Goal: Transaction & Acquisition: Book appointment/travel/reservation

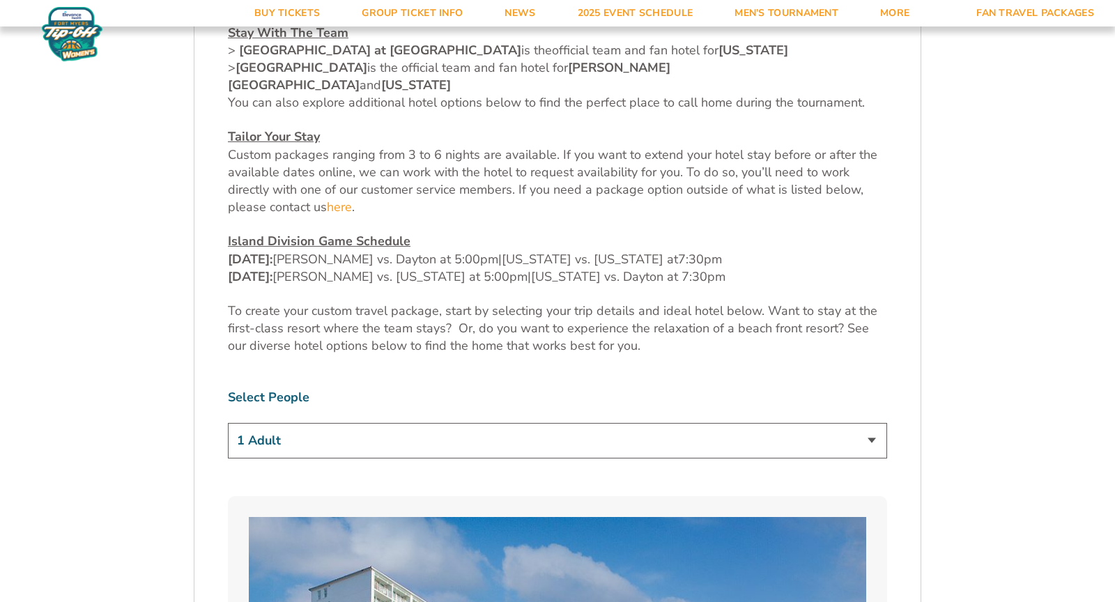
scroll to position [673, 0]
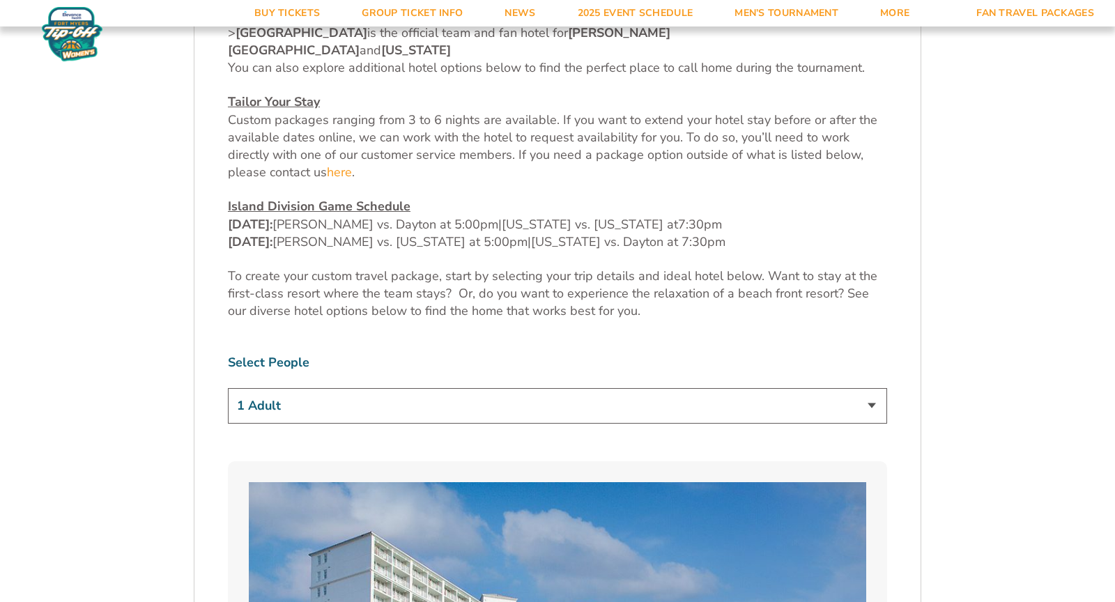
click at [642, 388] on select "1 Adult 2 Adults 3 Adults 4 Adults 2 Adults + 1 Child 2 Adults + 2 Children 2 A…" at bounding box center [558, 406] width 660 height 36
select select "3 Adults"
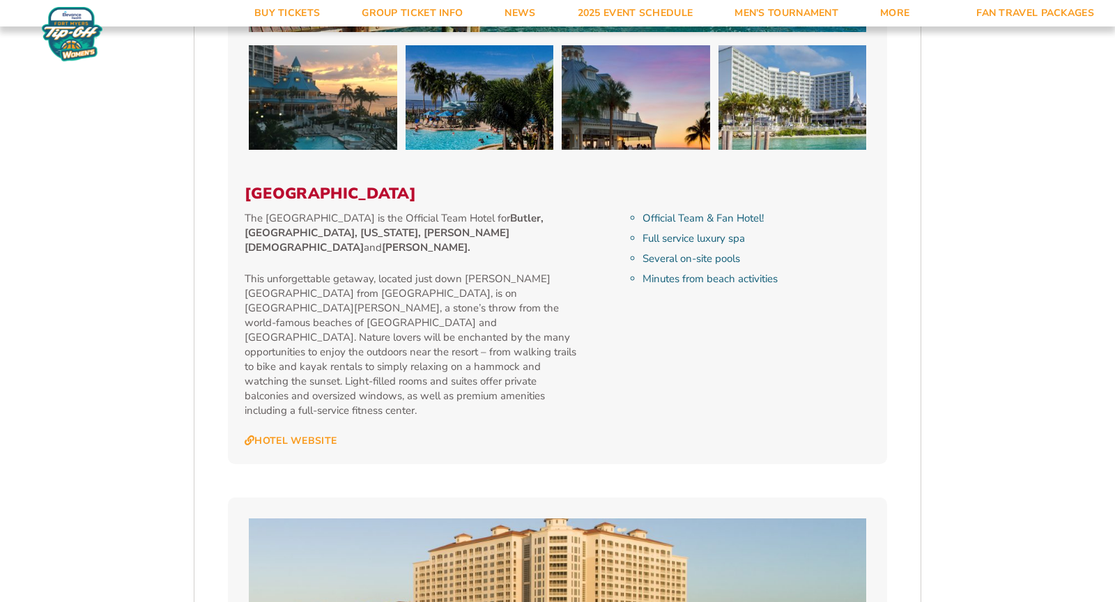
scroll to position [1548, 0]
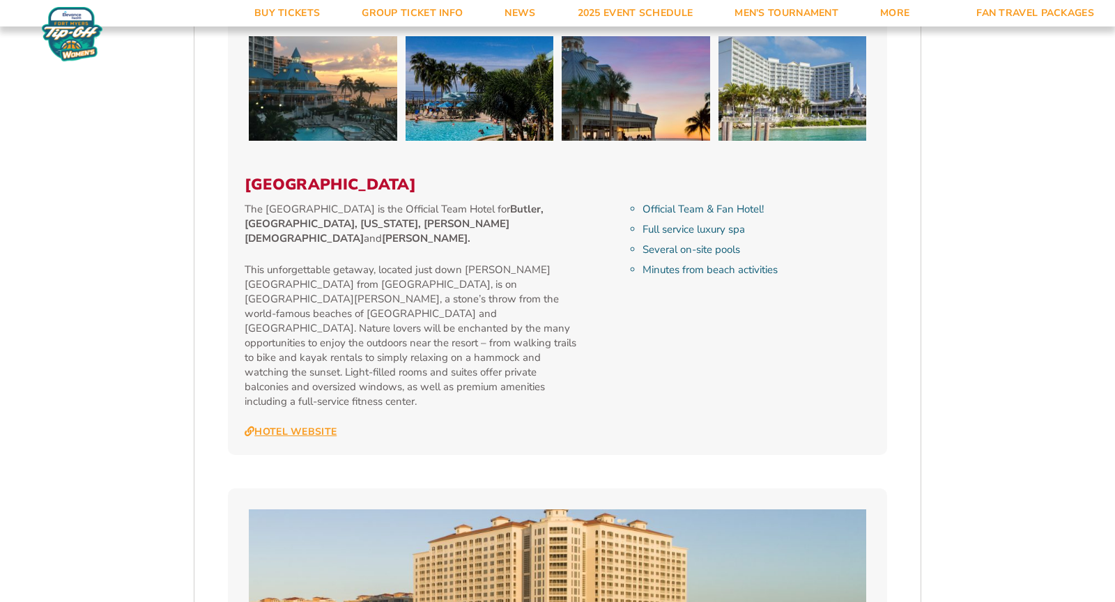
click at [307, 426] on link "Hotel Website" at bounding box center [291, 432] width 92 height 13
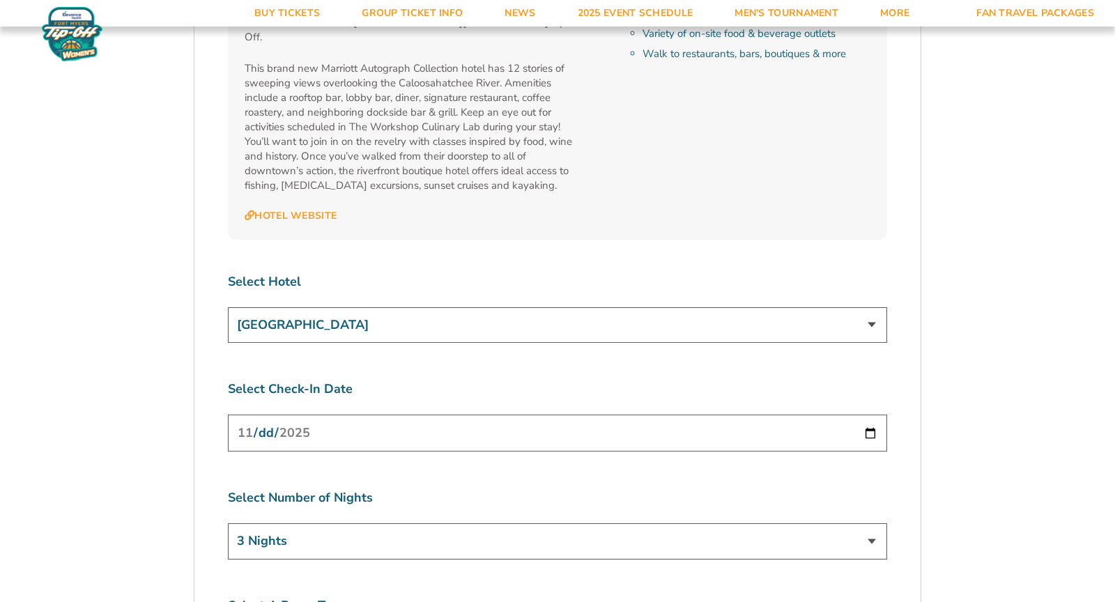
scroll to position [5070, 0]
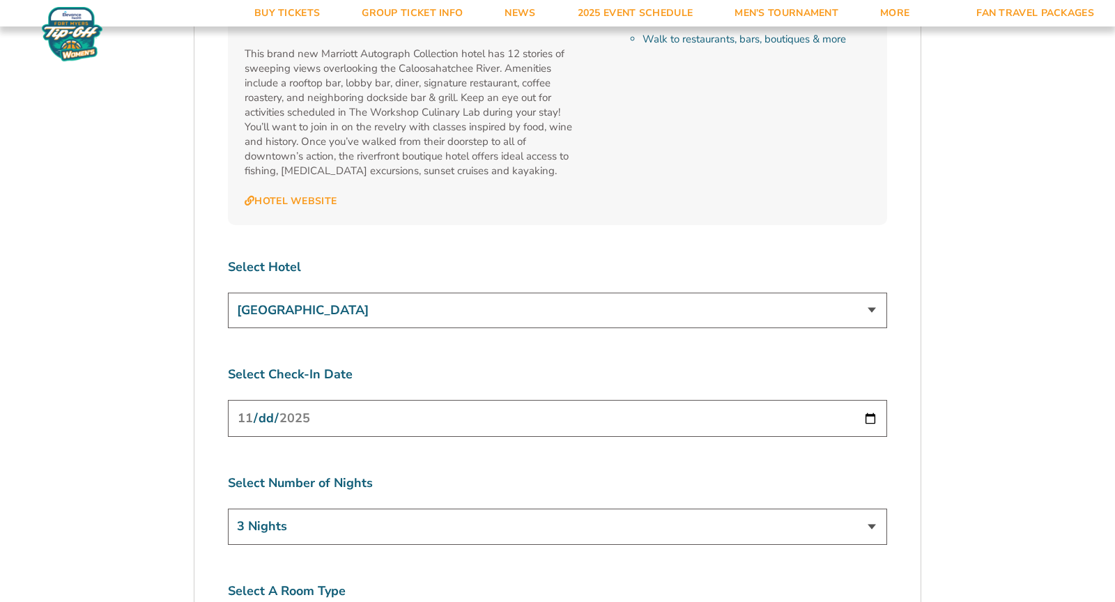
click at [841, 509] on select "3 Nights 4 Nights 5 Nights 6 Nights" at bounding box center [558, 527] width 660 height 36
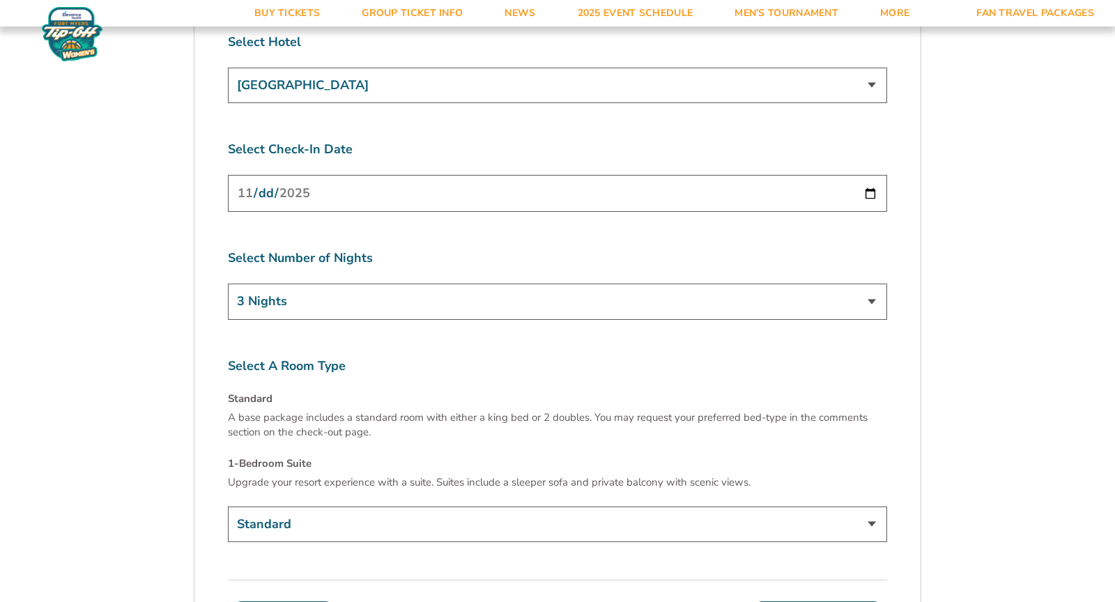
scroll to position [5296, 0]
click at [832, 506] on select "Standard 1-Bedroom Suite (+$149 per night)" at bounding box center [558, 524] width 660 height 36
click at [778, 506] on select "Standard 1-Bedroom Suite (+$149 per night)" at bounding box center [558, 524] width 660 height 36
select select "1-Bedroom Suite"
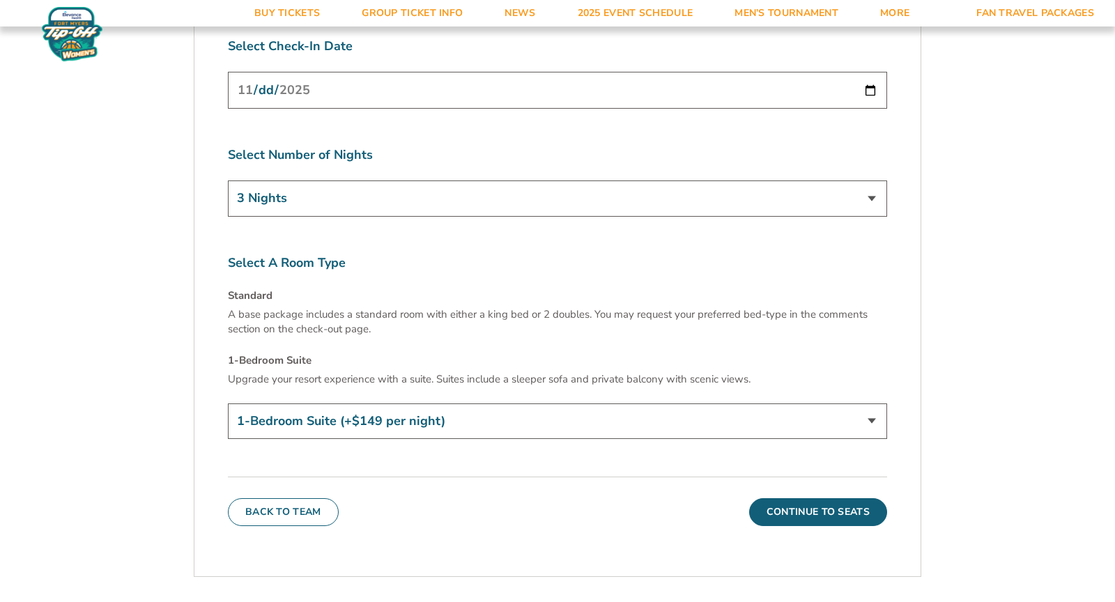
scroll to position [5412, 0]
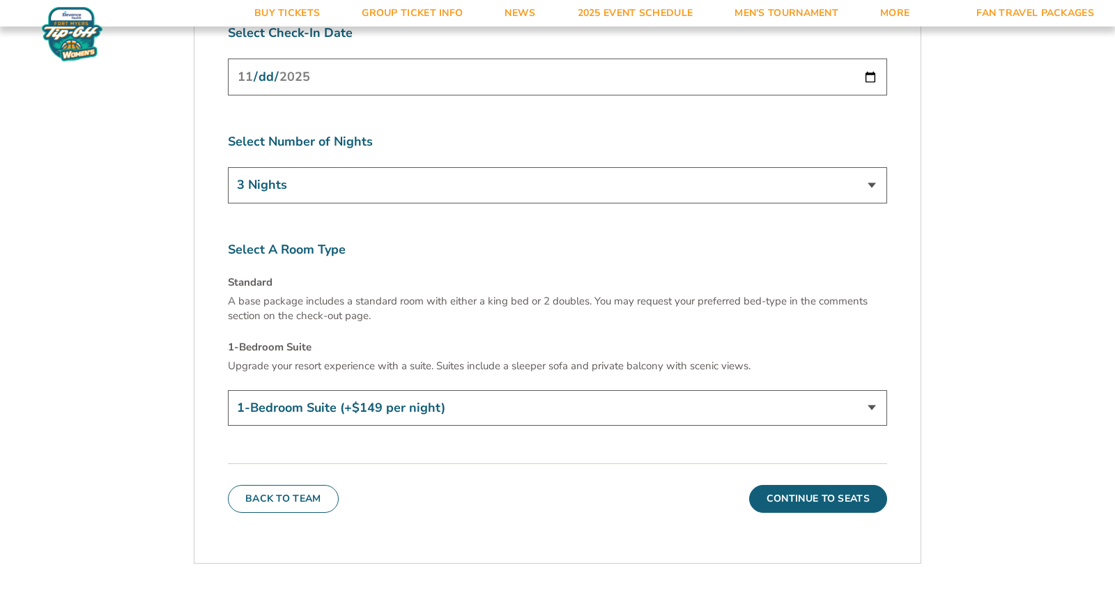
click at [848, 485] on button "Continue To Seats" at bounding box center [818, 499] width 138 height 28
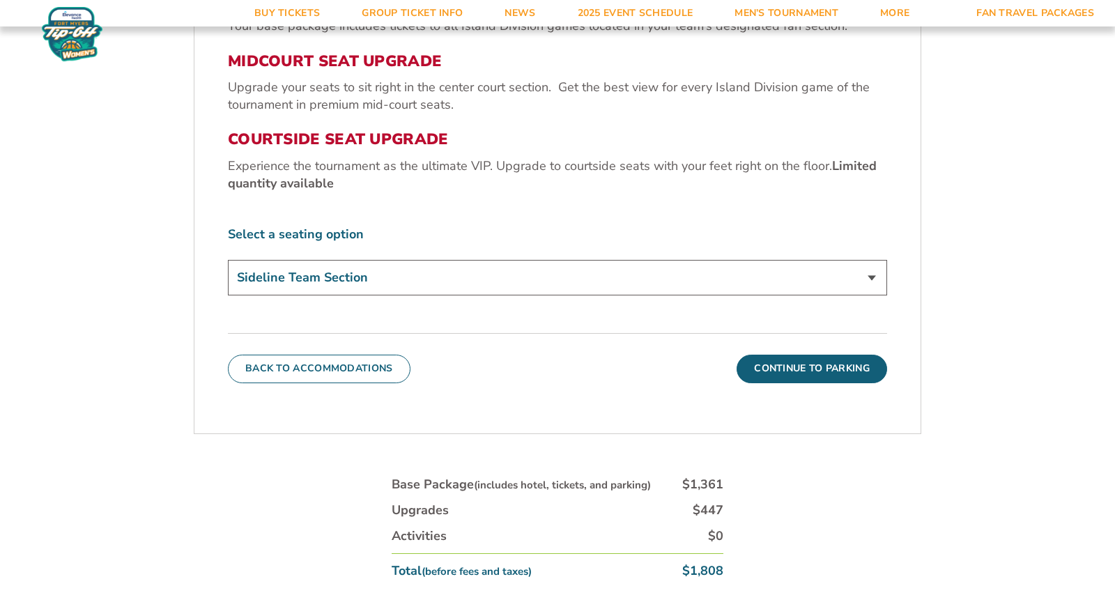
scroll to position [604, 0]
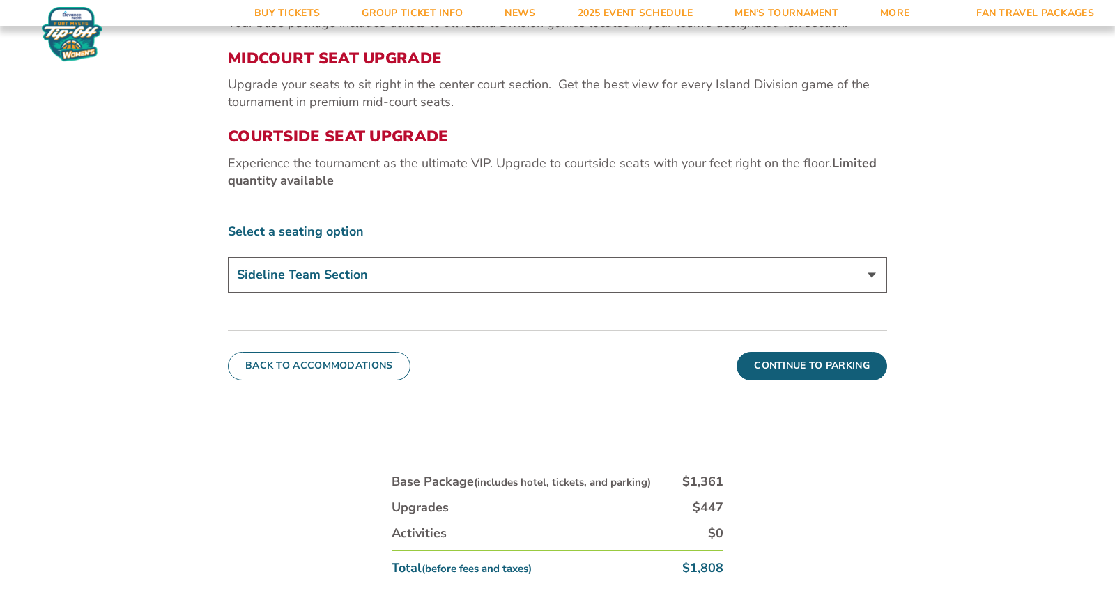
click at [791, 261] on select "Sideline Team Section Midcourt Seat Upgrade (+$70 per person) Courtside Seat Up…" at bounding box center [558, 275] width 660 height 36
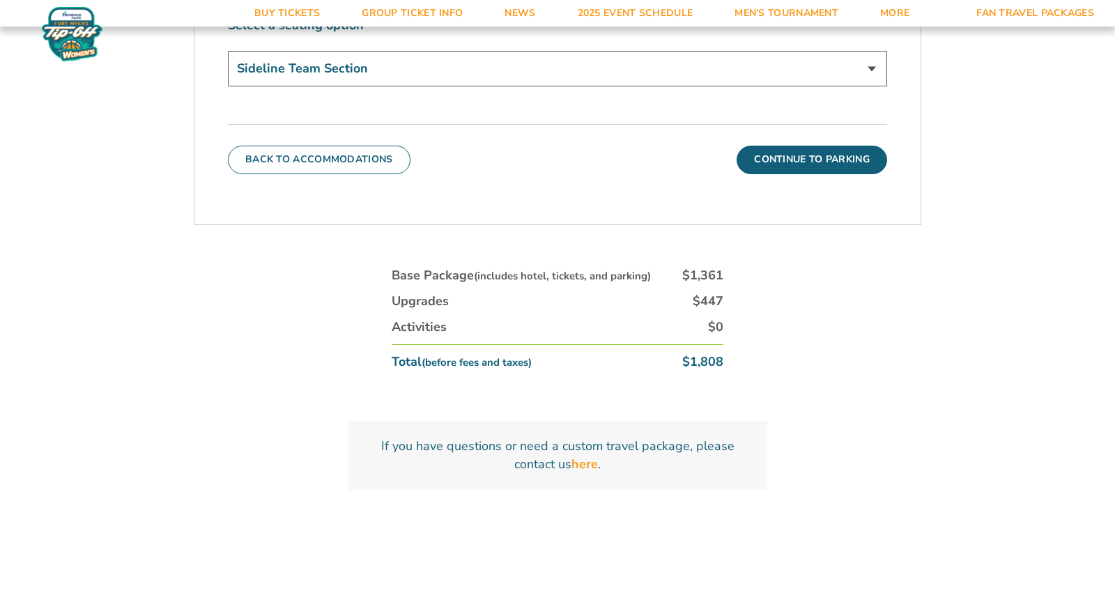
scroll to position [821, 0]
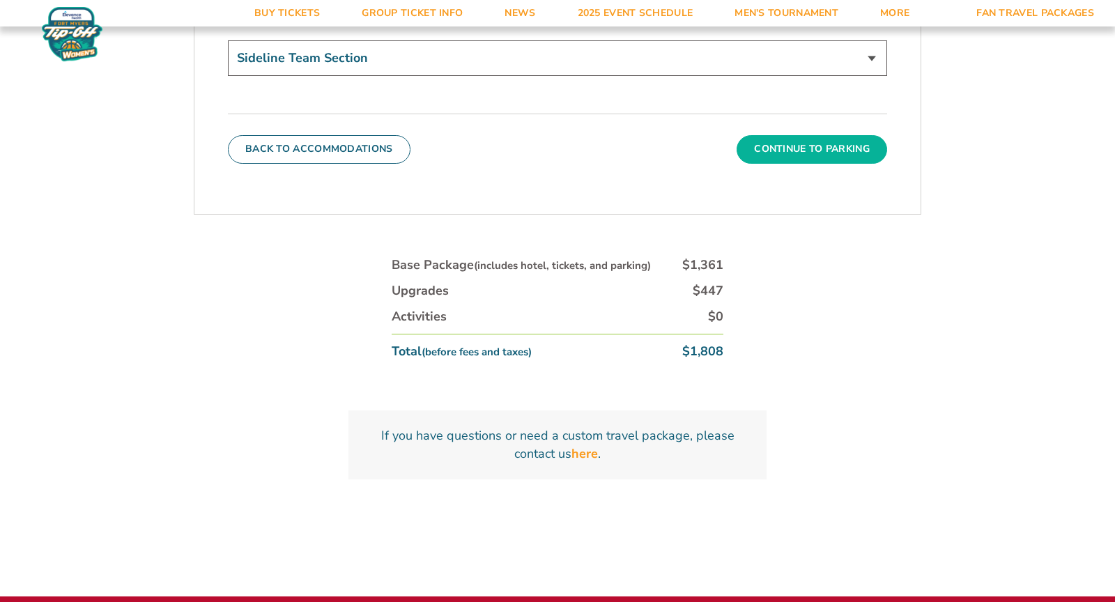
click at [806, 158] on button "Continue To Parking" at bounding box center [812, 149] width 151 height 28
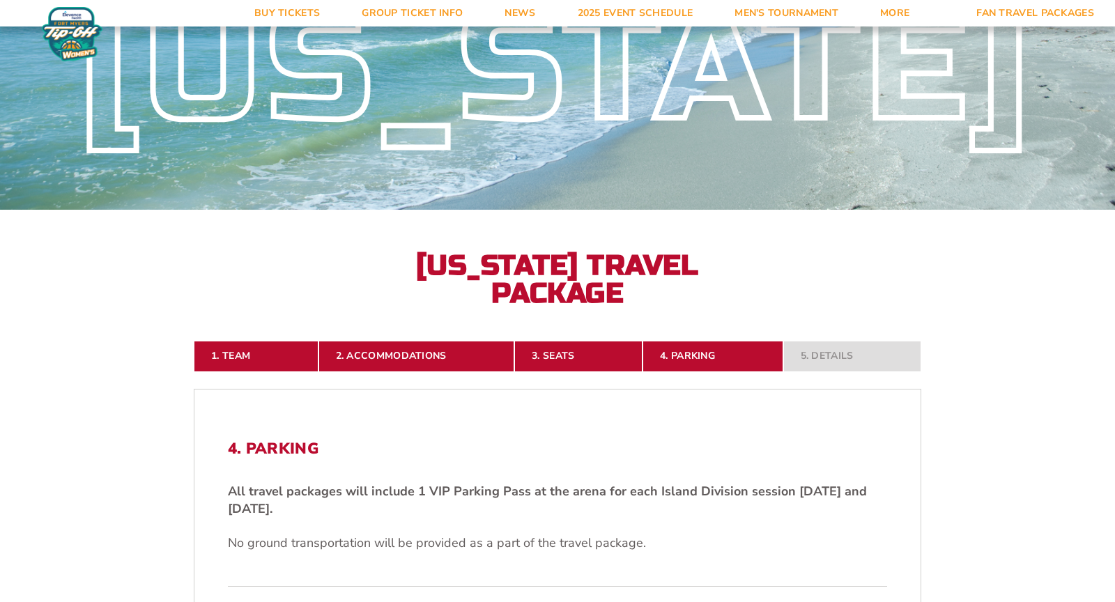
scroll to position [0, 0]
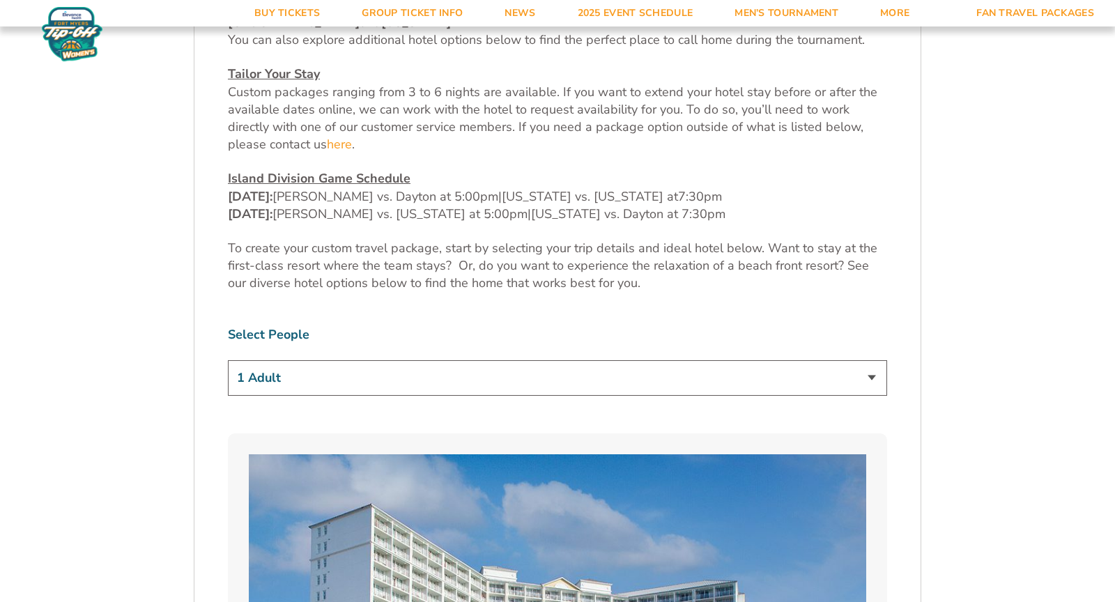
scroll to position [723, 0]
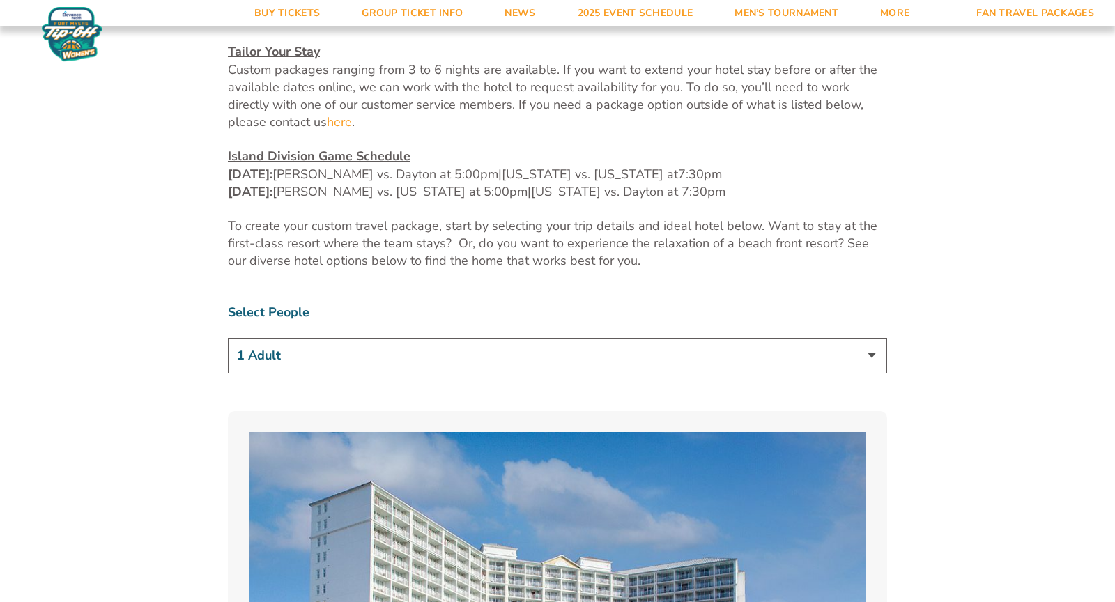
click at [781, 338] on select "1 Adult 2 Adults 3 Adults 4 Adults 2 Adults + 1 Child 2 Adults + 2 Children 2 A…" at bounding box center [558, 356] width 660 height 36
select select "2 Adults"
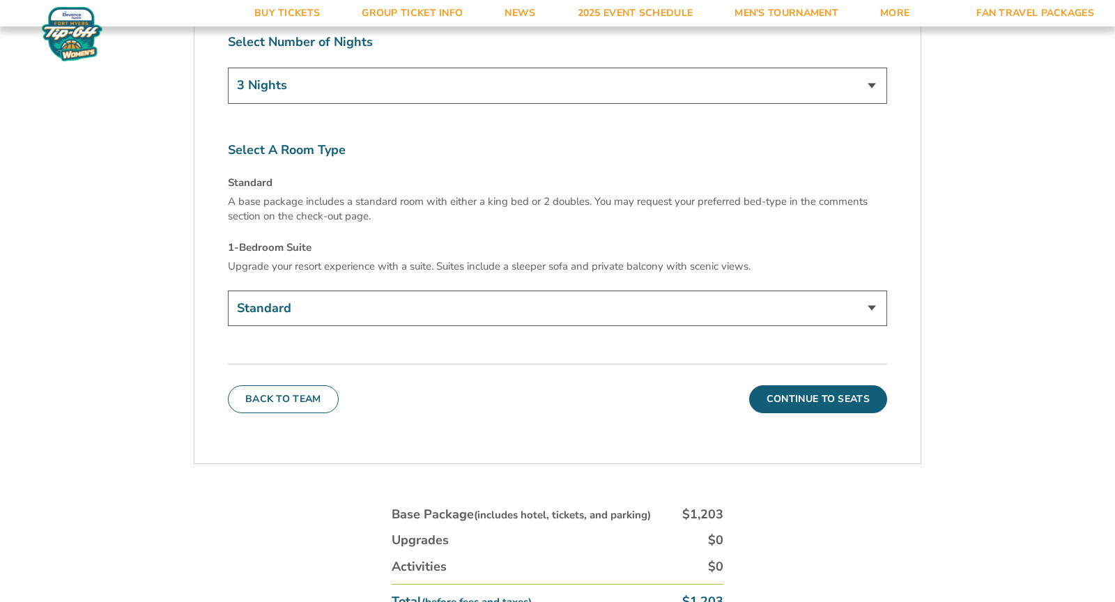
scroll to position [5526, 0]
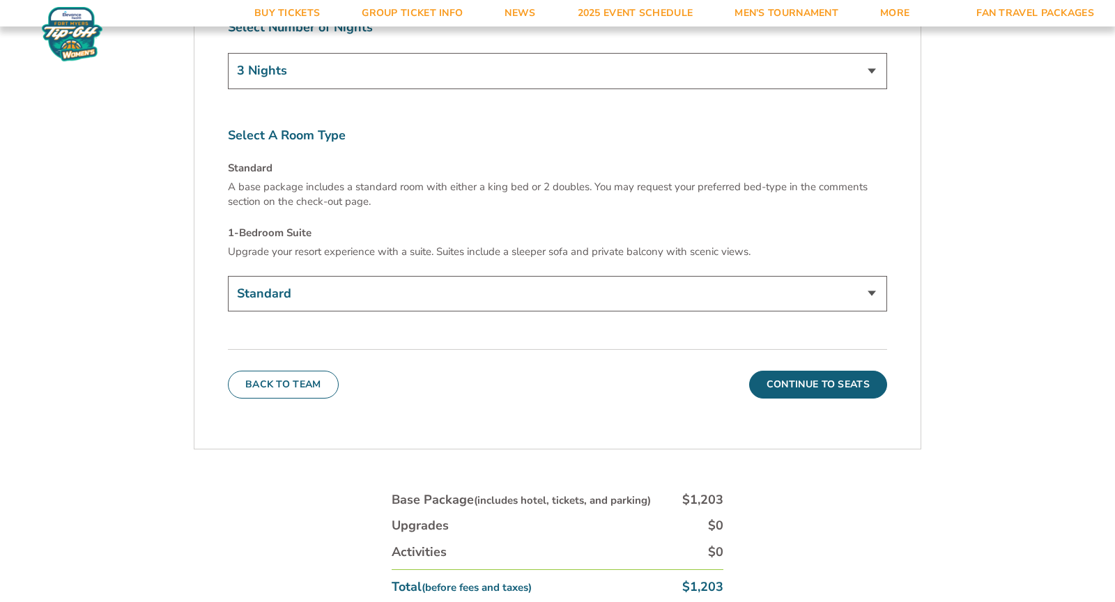
click at [591, 276] on select "Standard 1-Bedroom Suite (+$149 per night)" at bounding box center [558, 294] width 660 height 36
select select "1-Bedroom Suite"
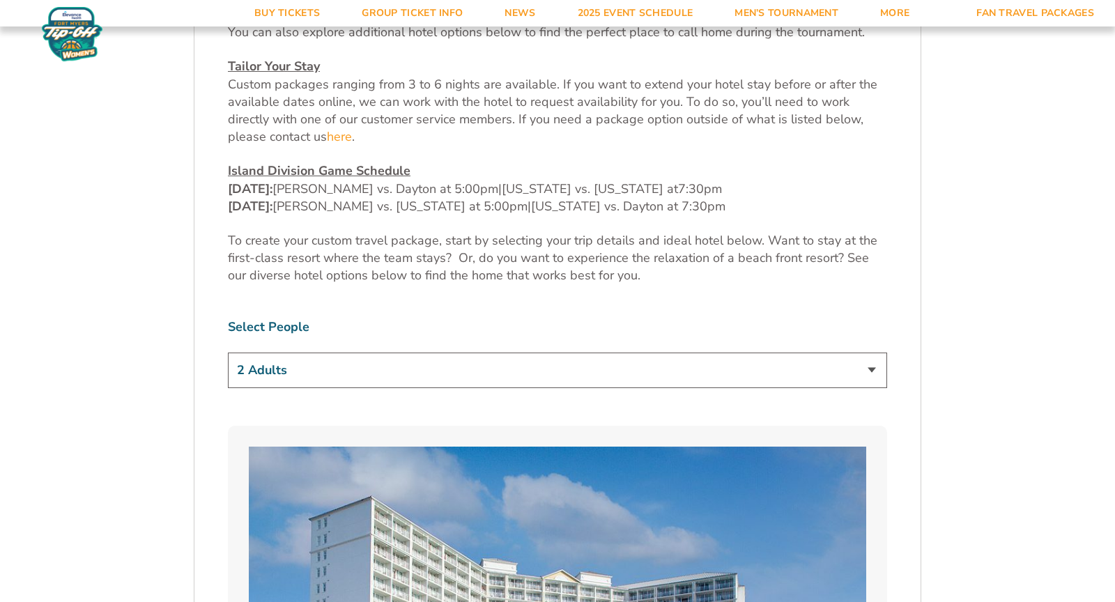
scroll to position [707, 0]
click at [785, 354] on select "1 Adult 2 Adults 3 Adults 4 Adults 2 Adults + 1 Child 2 Adults + 2 Children 2 A…" at bounding box center [558, 372] width 660 height 36
select select "3 Adults"
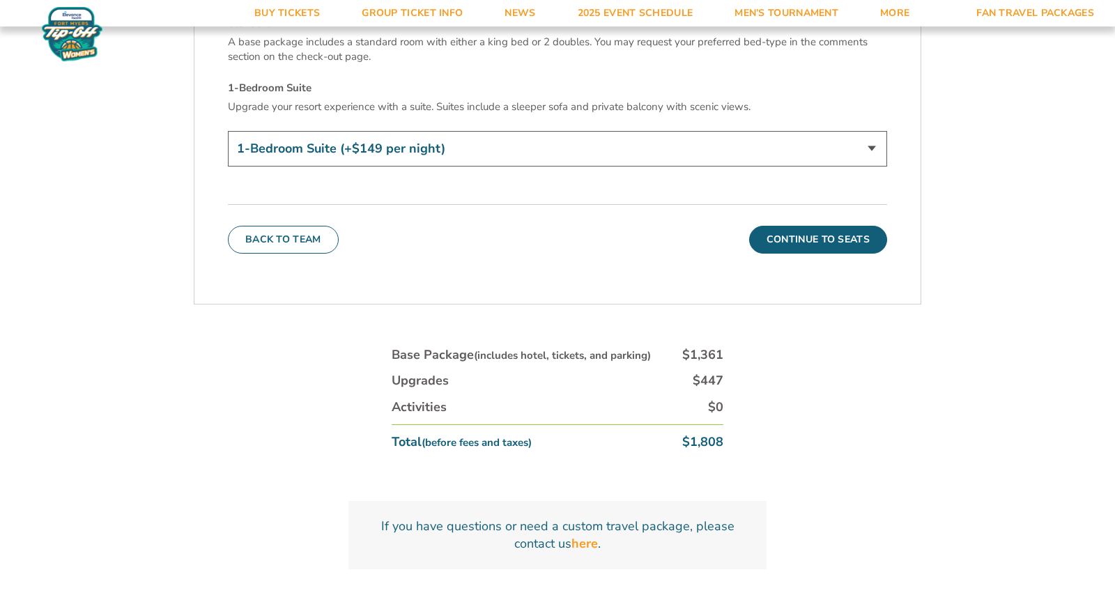
scroll to position [5784, 0]
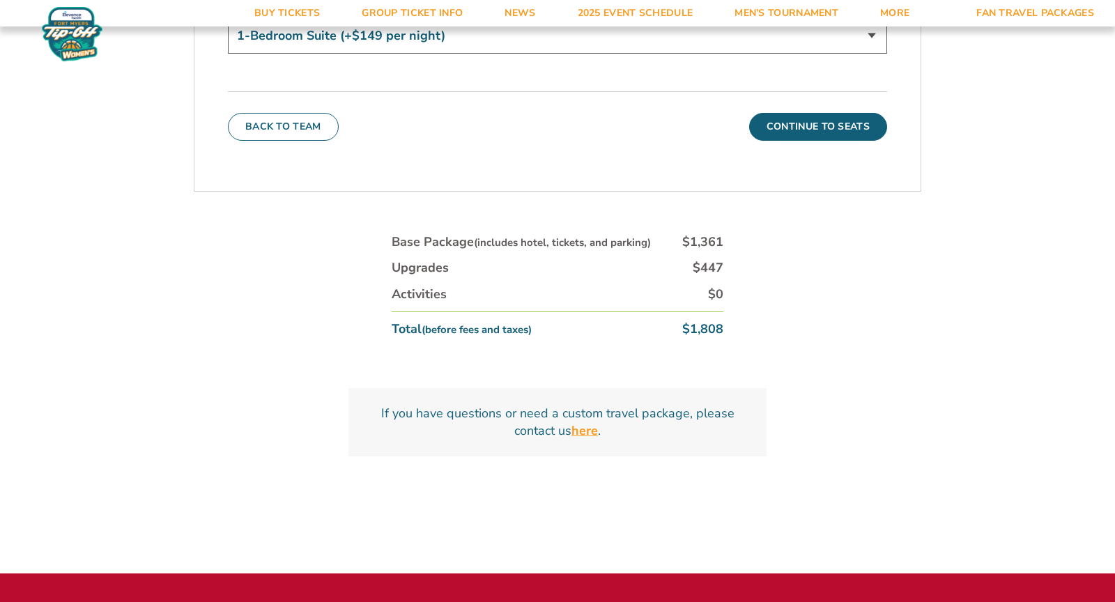
click at [594, 422] on strong "here" at bounding box center [585, 430] width 26 height 17
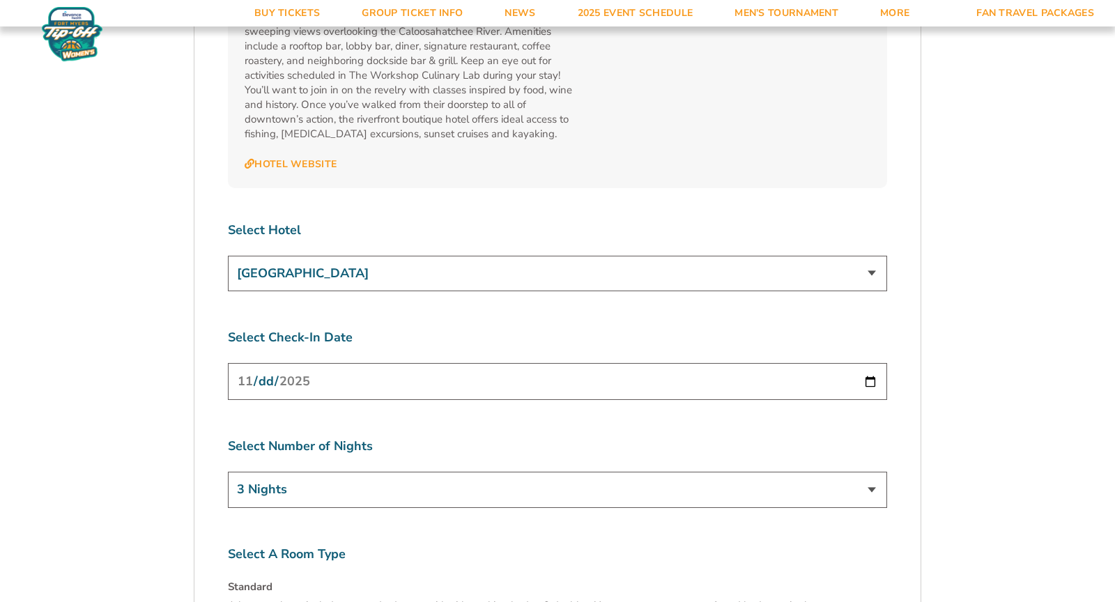
scroll to position [5062, 0]
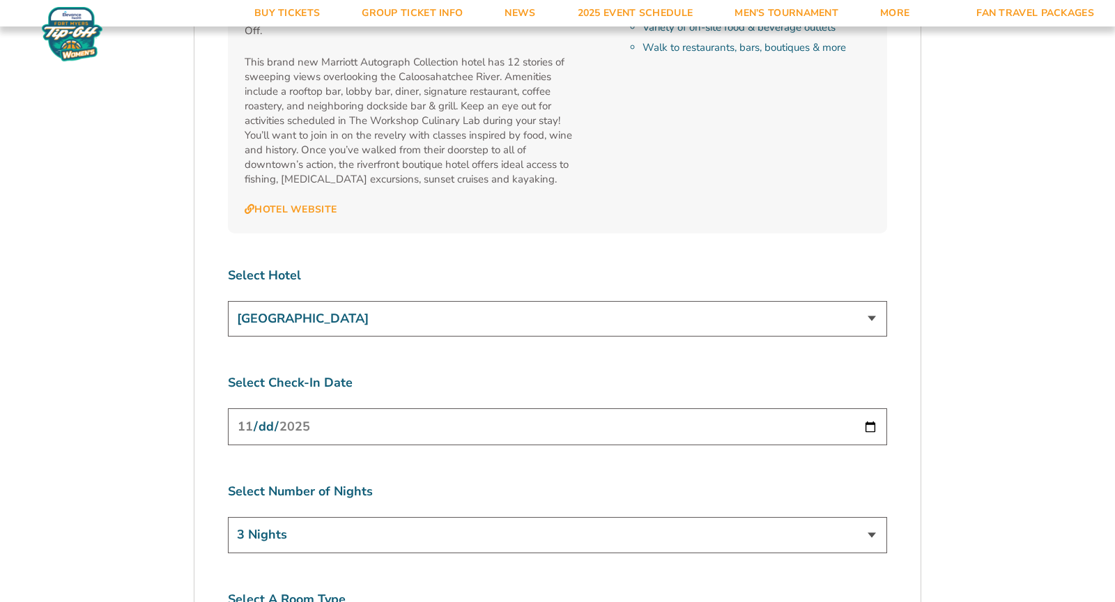
click at [653, 409] on input "[DATE]" at bounding box center [558, 427] width 660 height 37
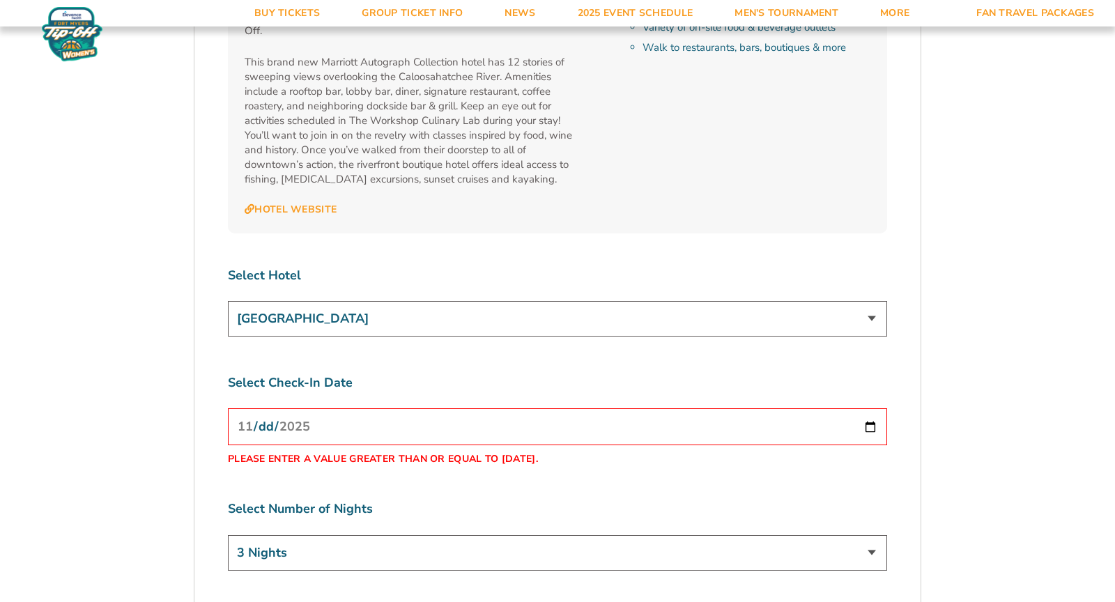
click at [643, 409] on input "2025-11-26" at bounding box center [558, 427] width 660 height 37
type input "[DATE]"
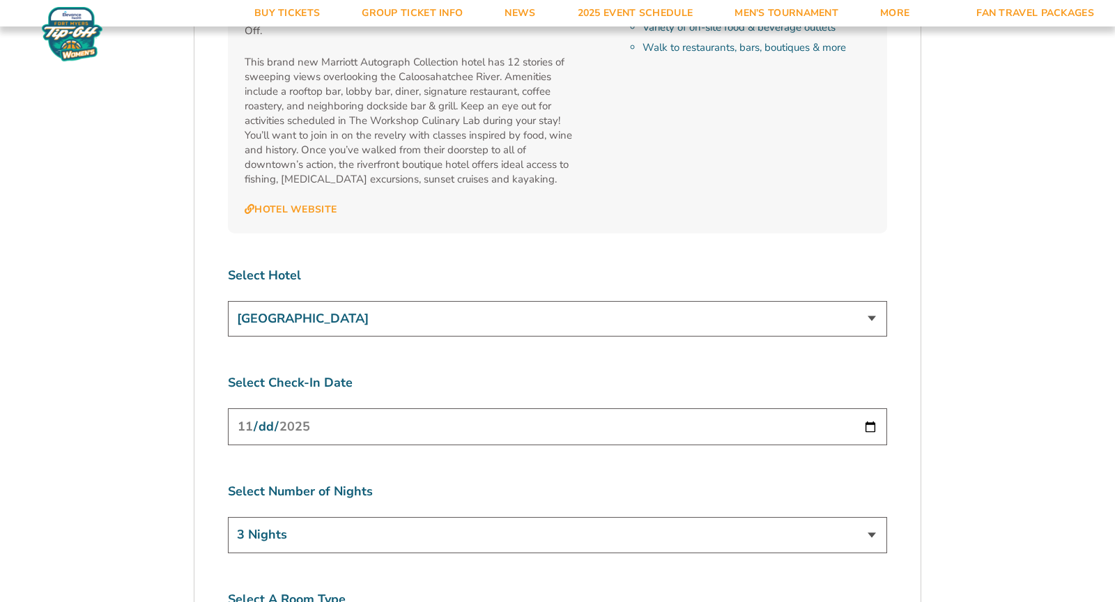
click at [604, 483] on label "Select Number of Nights" at bounding box center [558, 491] width 660 height 17
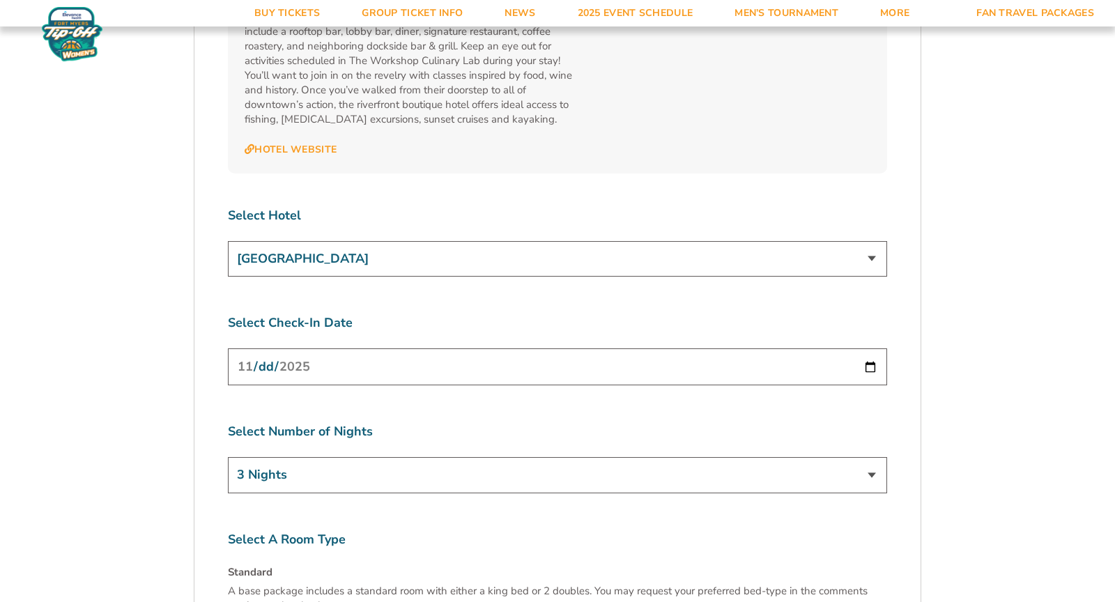
scroll to position [5114, 0]
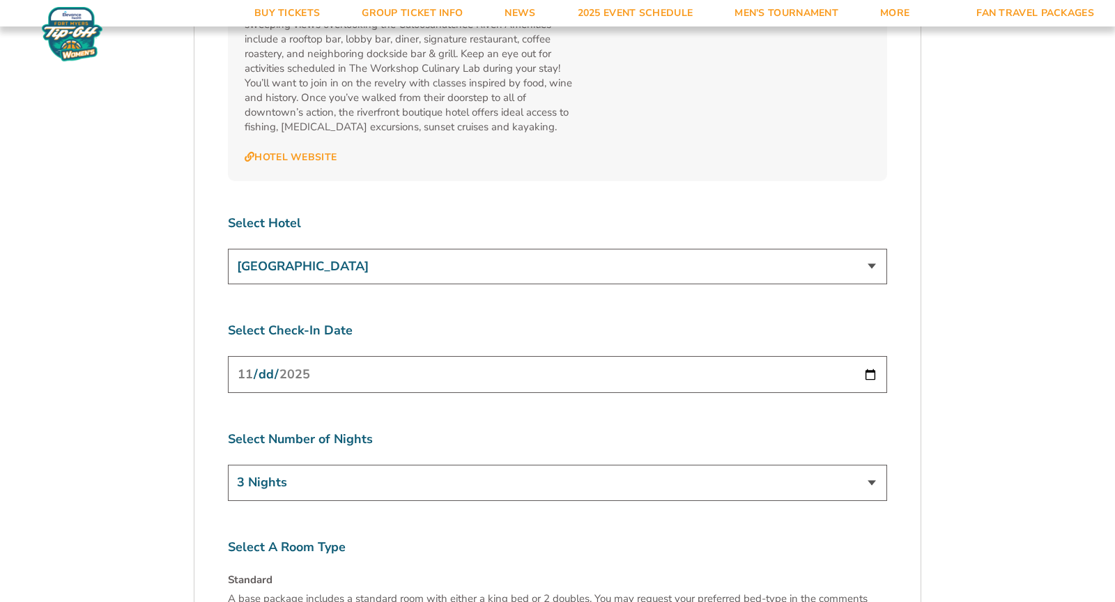
click at [538, 322] on label "Select Check-In Date" at bounding box center [558, 330] width 660 height 17
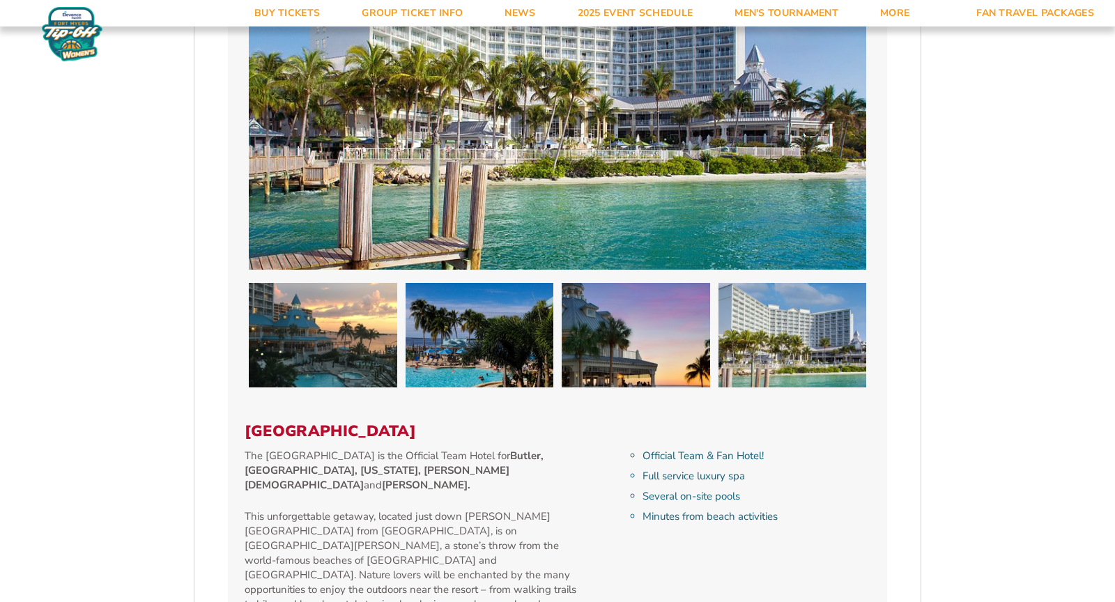
scroll to position [1316, 0]
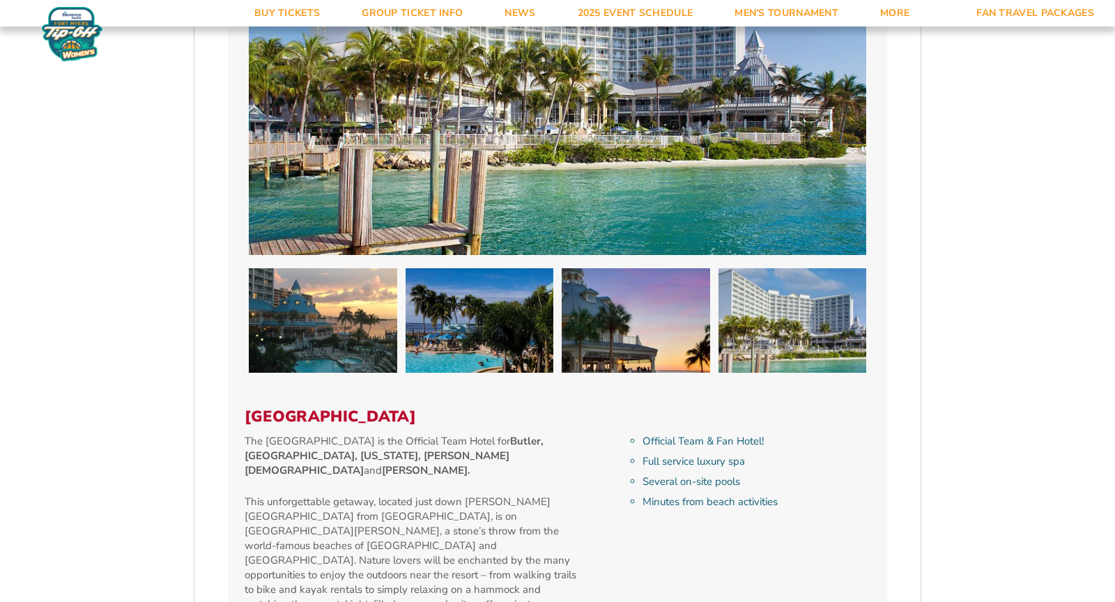
click at [356, 287] on img at bounding box center [323, 320] width 148 height 105
click at [459, 284] on img at bounding box center [480, 320] width 148 height 105
click at [618, 287] on img at bounding box center [636, 320] width 148 height 105
click at [808, 269] on img at bounding box center [793, 320] width 148 height 105
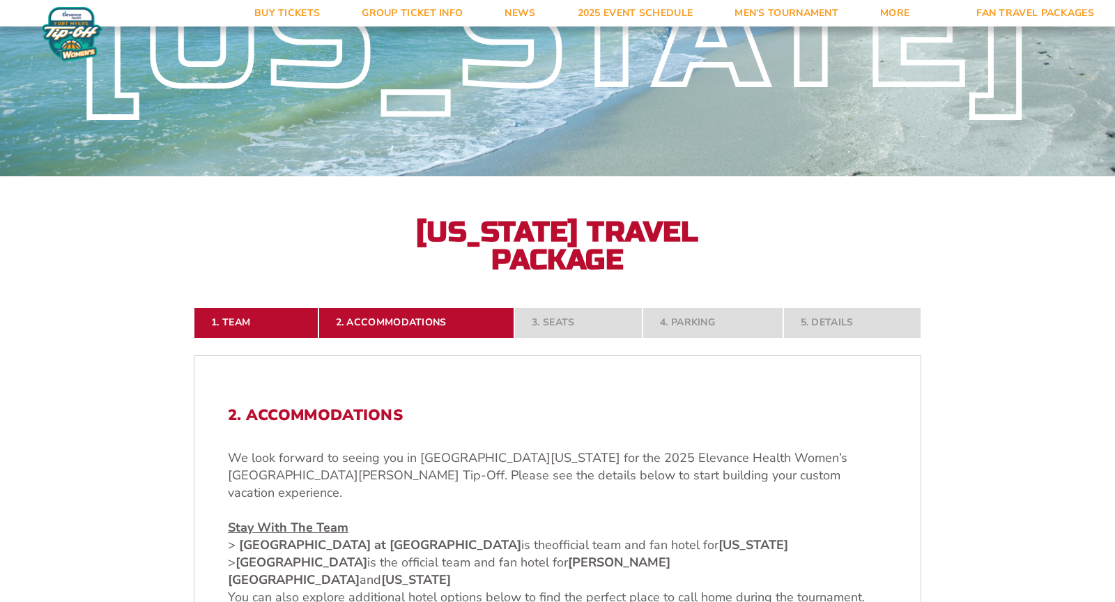
scroll to position [0, 0]
